Goal: Check status: Check status

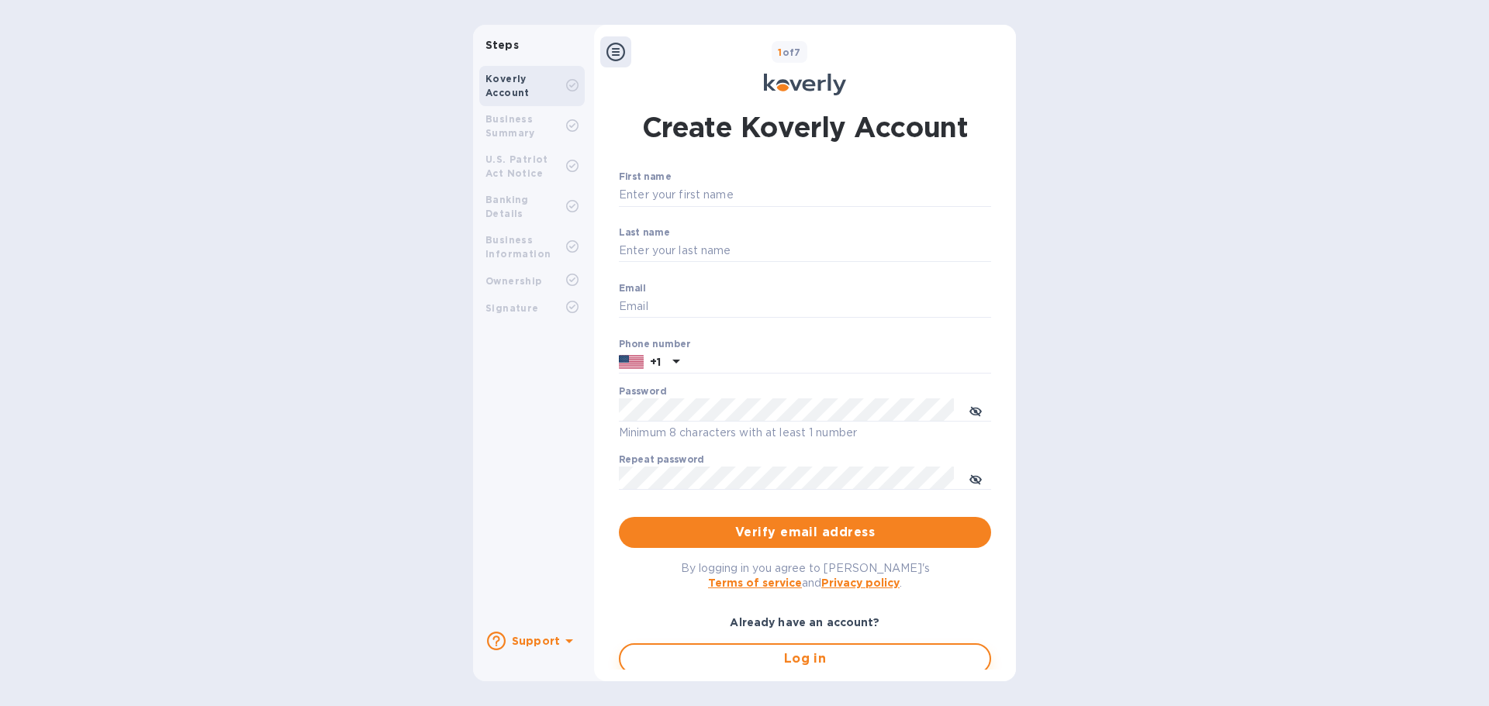
type input "[EMAIL_ADDRESS][DOMAIN_NAME]"
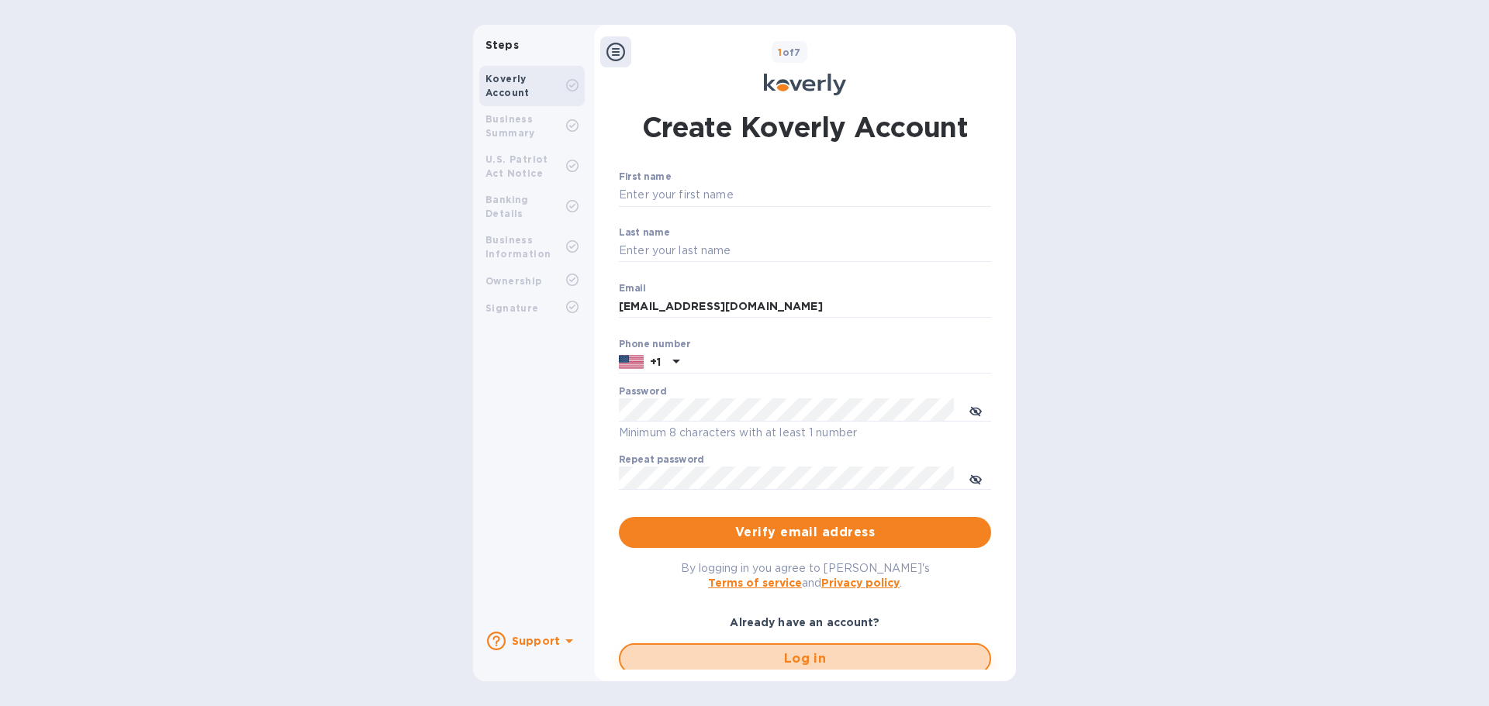
click at [689, 662] on span "Log in" at bounding box center [805, 659] width 344 height 19
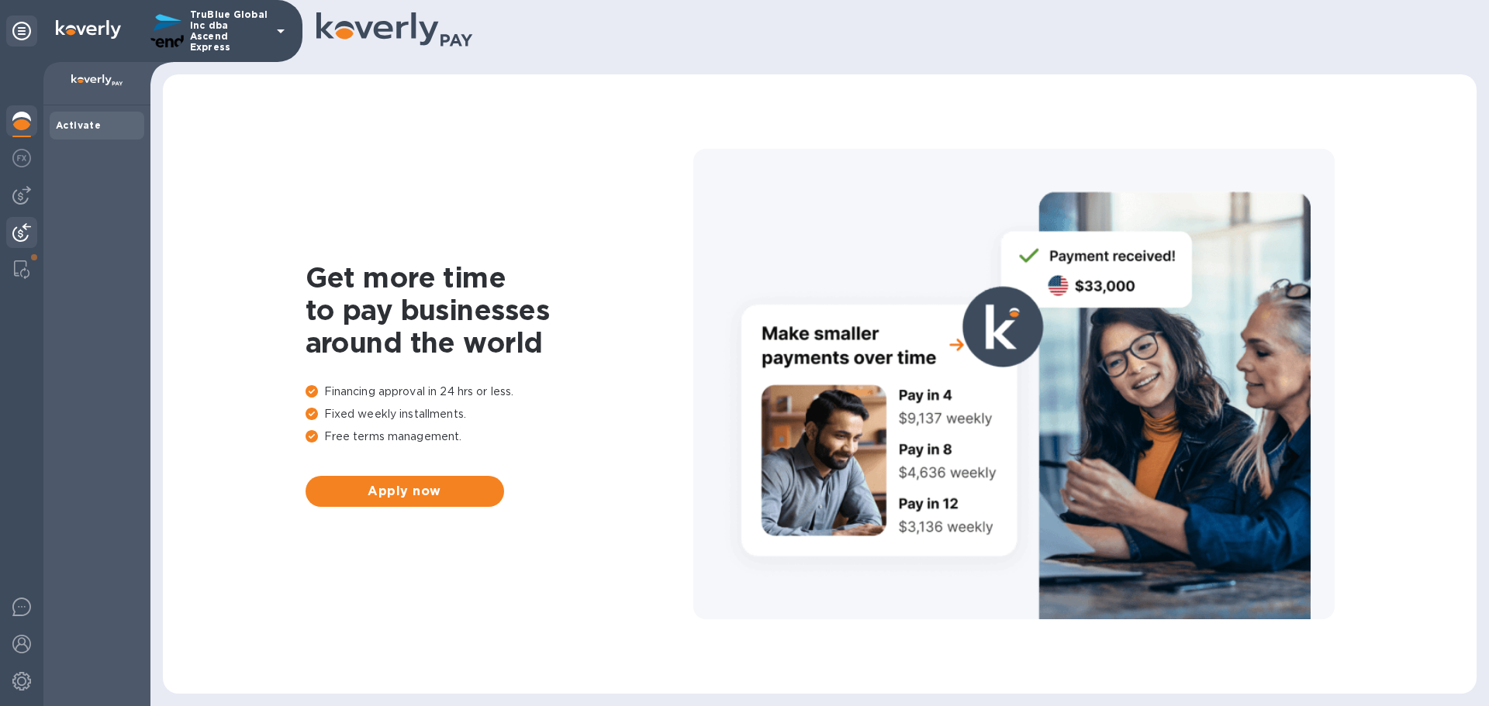
click at [19, 234] on img at bounding box center [21, 232] width 19 height 19
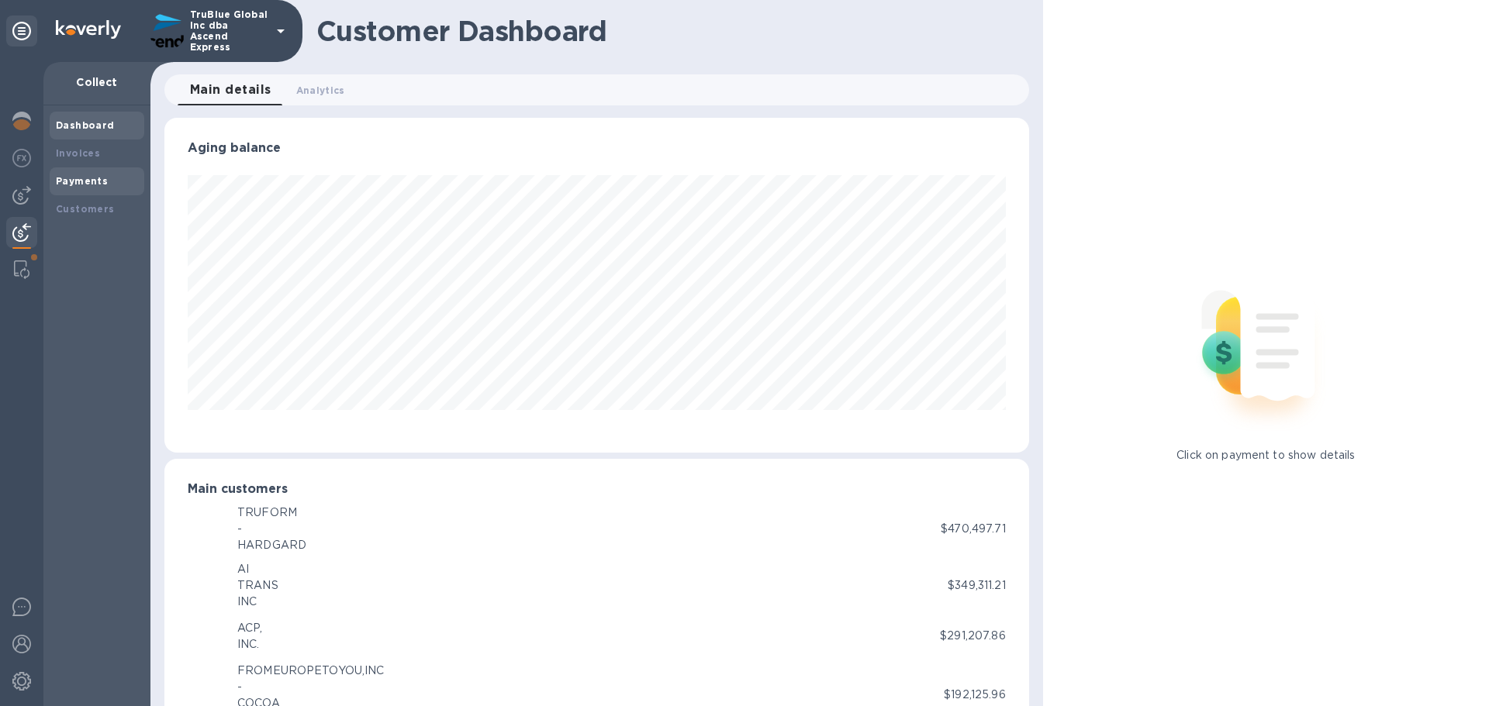
scroll to position [775175, 774651]
click at [74, 183] on b "Payments" at bounding box center [82, 181] width 52 height 12
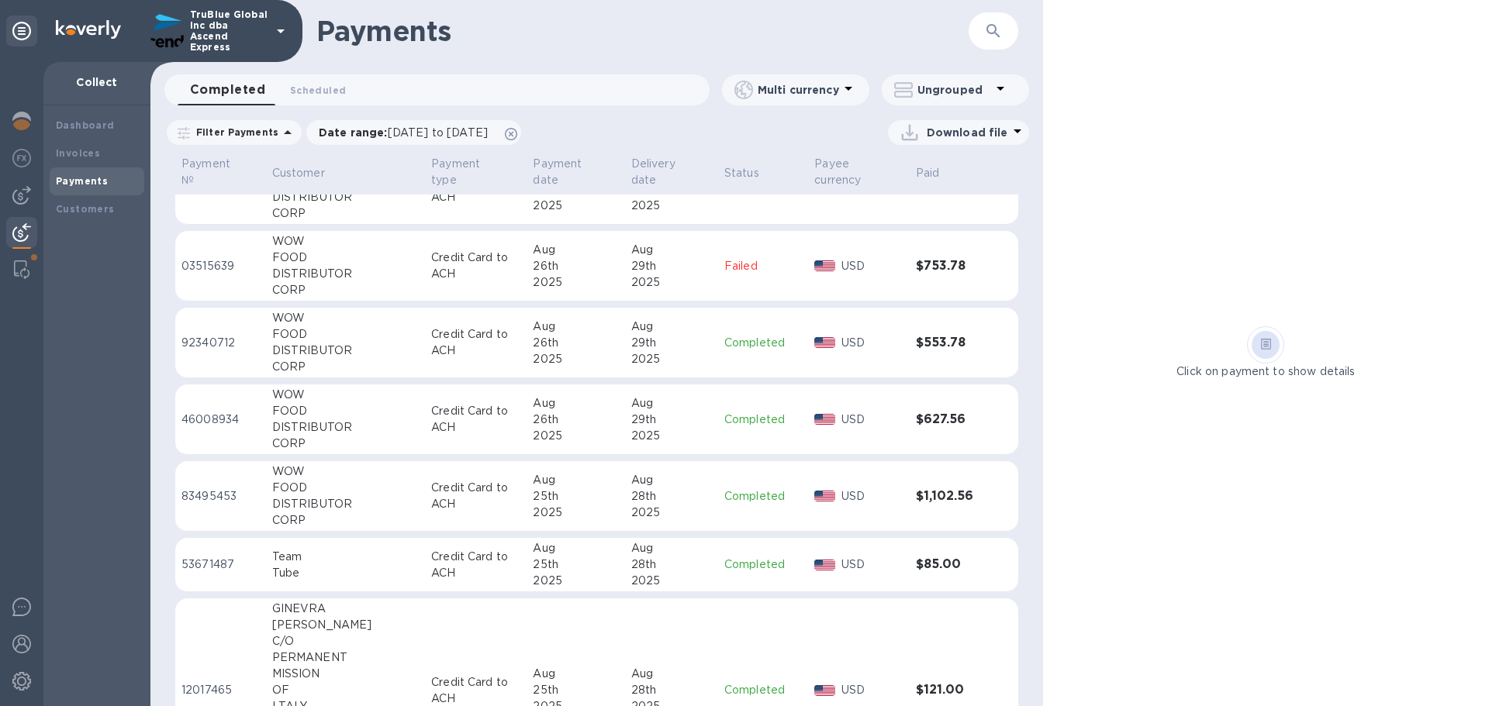
scroll to position [1750, 0]
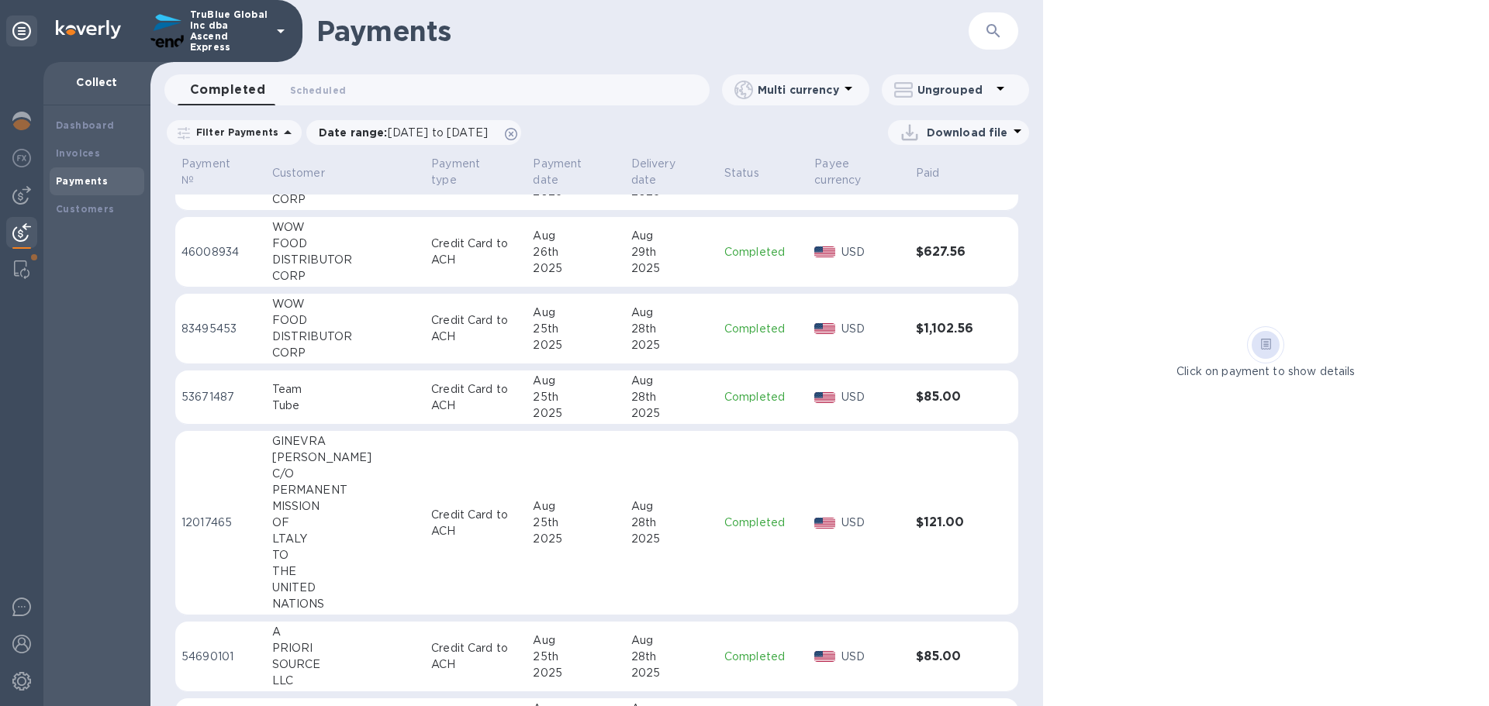
click at [982, 411] on td "$85.00" at bounding box center [952, 398] width 84 height 54
